Goal: Transaction & Acquisition: Purchase product/service

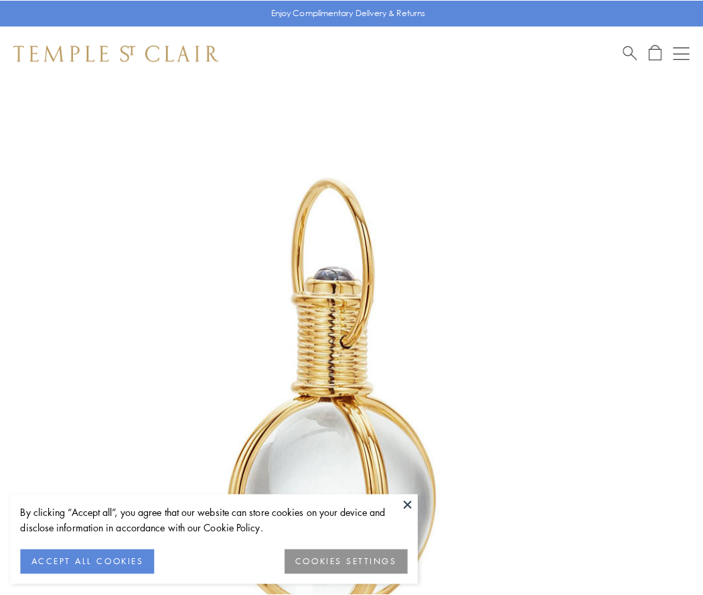
scroll to position [350, 0]
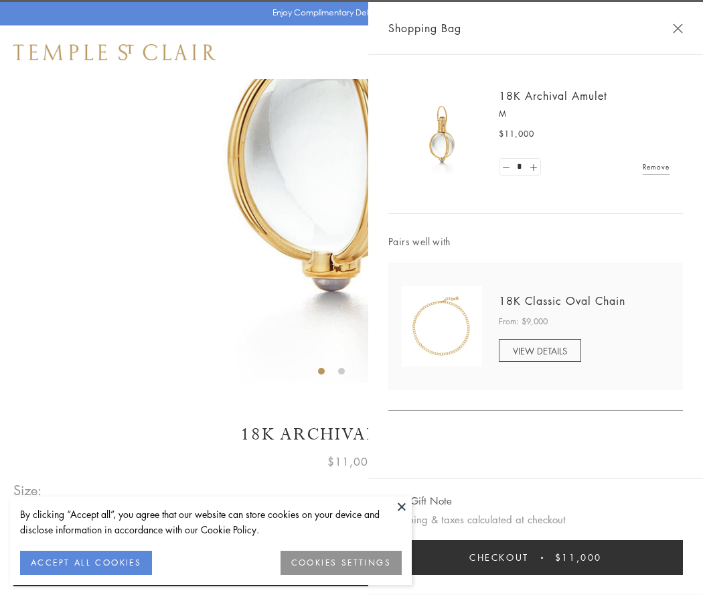
click at [536, 557] on button "Checkout $11,000" at bounding box center [535, 557] width 295 height 35
